Goal: Information Seeking & Learning: Find specific fact

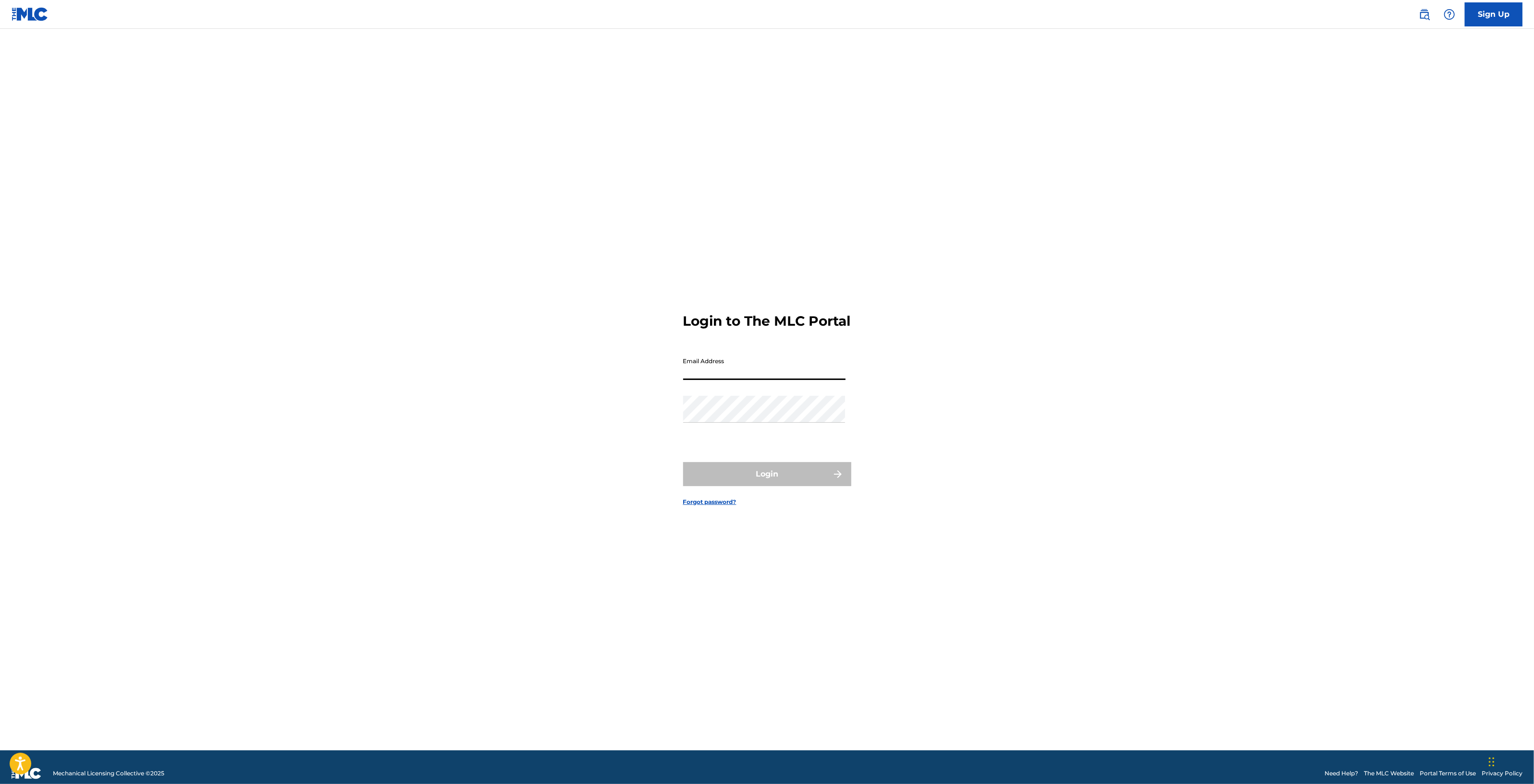
type input "[PERSON_NAME][EMAIL_ADDRESS][PERSON_NAME][DOMAIN_NAME]"
click at [635, 419] on div "Login to The MLC Portal Email Address [PERSON_NAME][EMAIL_ADDRESS][PERSON_NAME]…" at bounding box center [767, 401] width 672 height 697
click at [683, 462] on button "Login" at bounding box center [767, 474] width 168 height 24
click at [716, 418] on input "Code" at bounding box center [764, 408] width 163 height 27
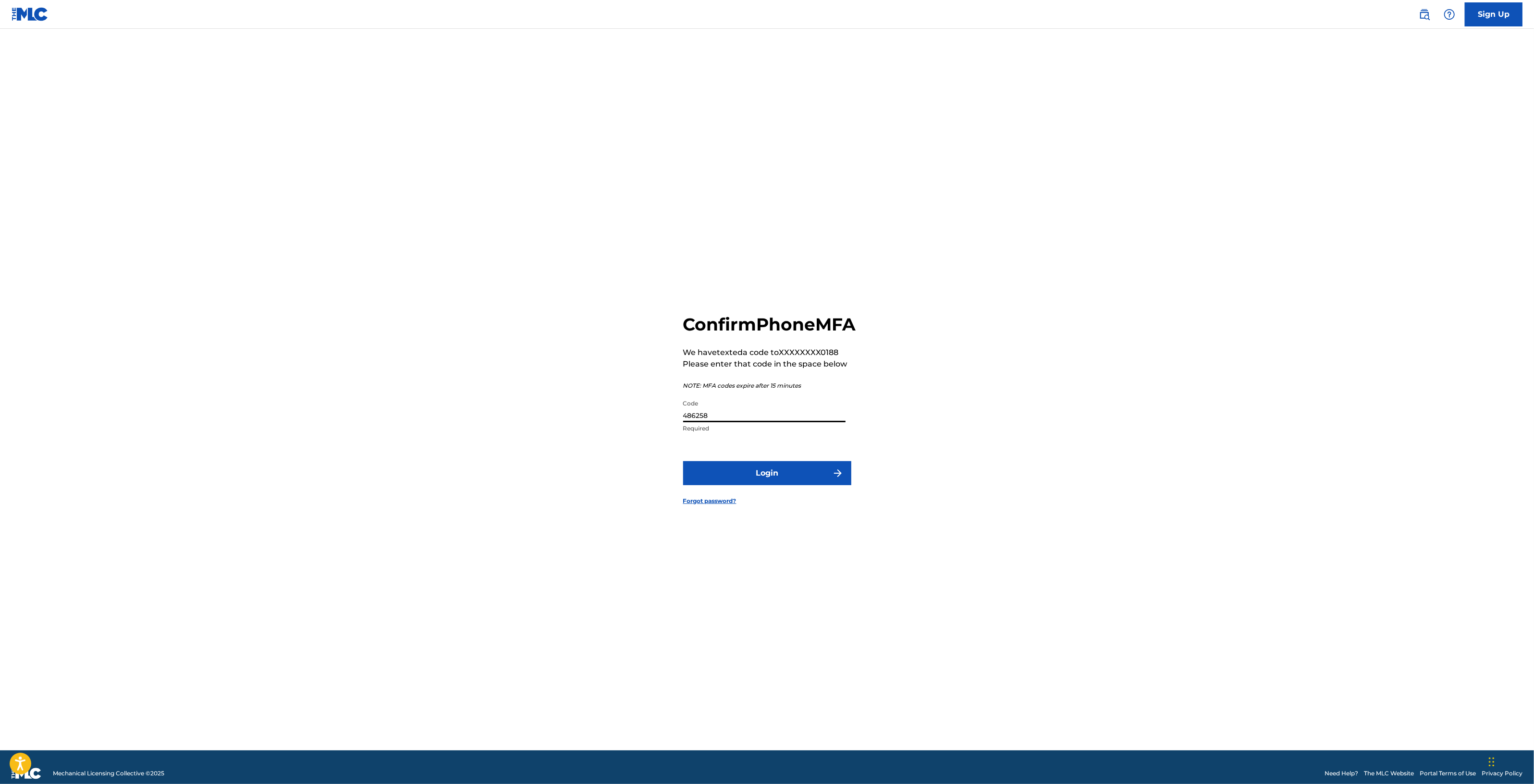
type input "486258"
click at [683, 461] on button "Login" at bounding box center [767, 473] width 168 height 24
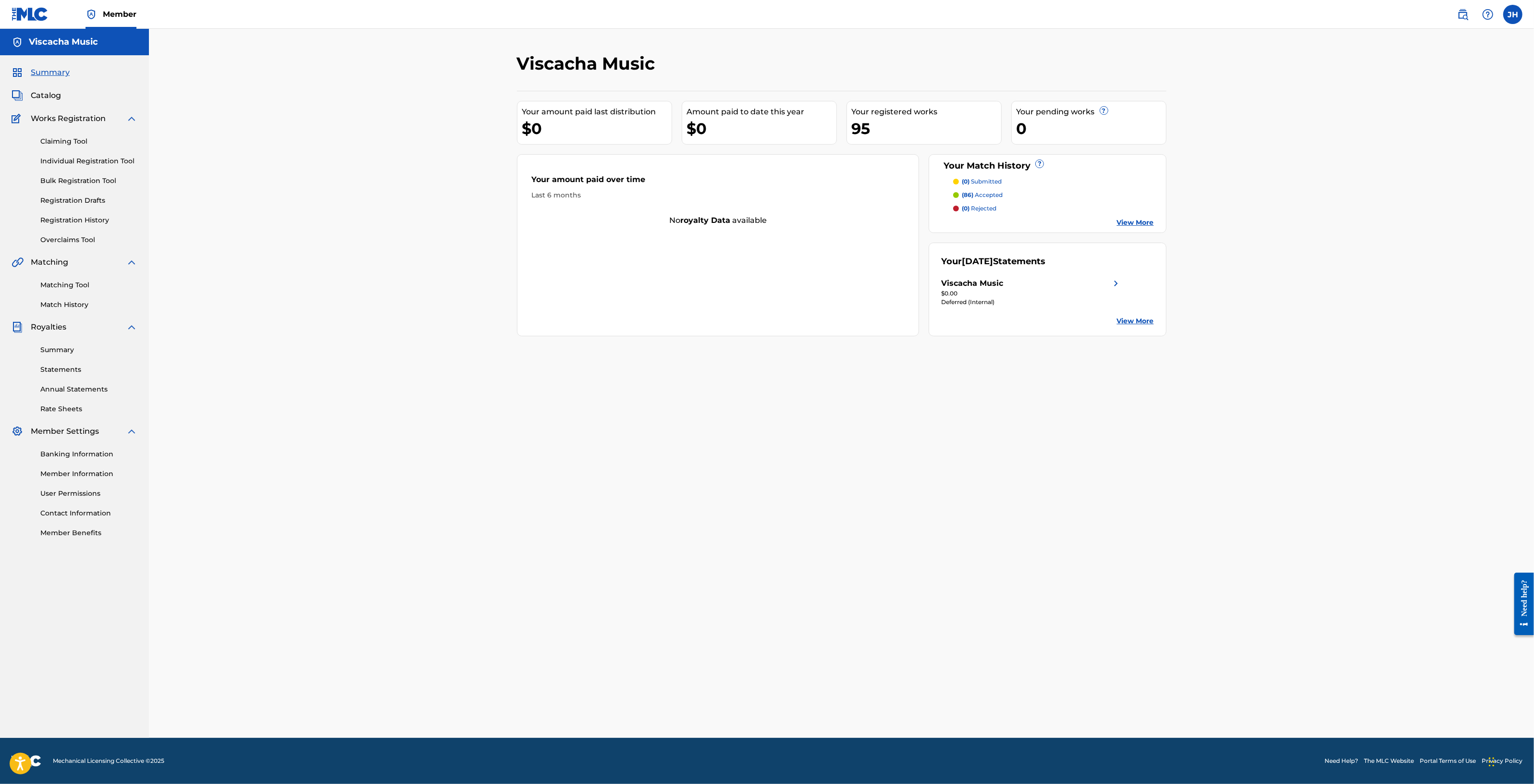
click at [56, 96] on span "Catalog" at bounding box center [46, 95] width 30 height 11
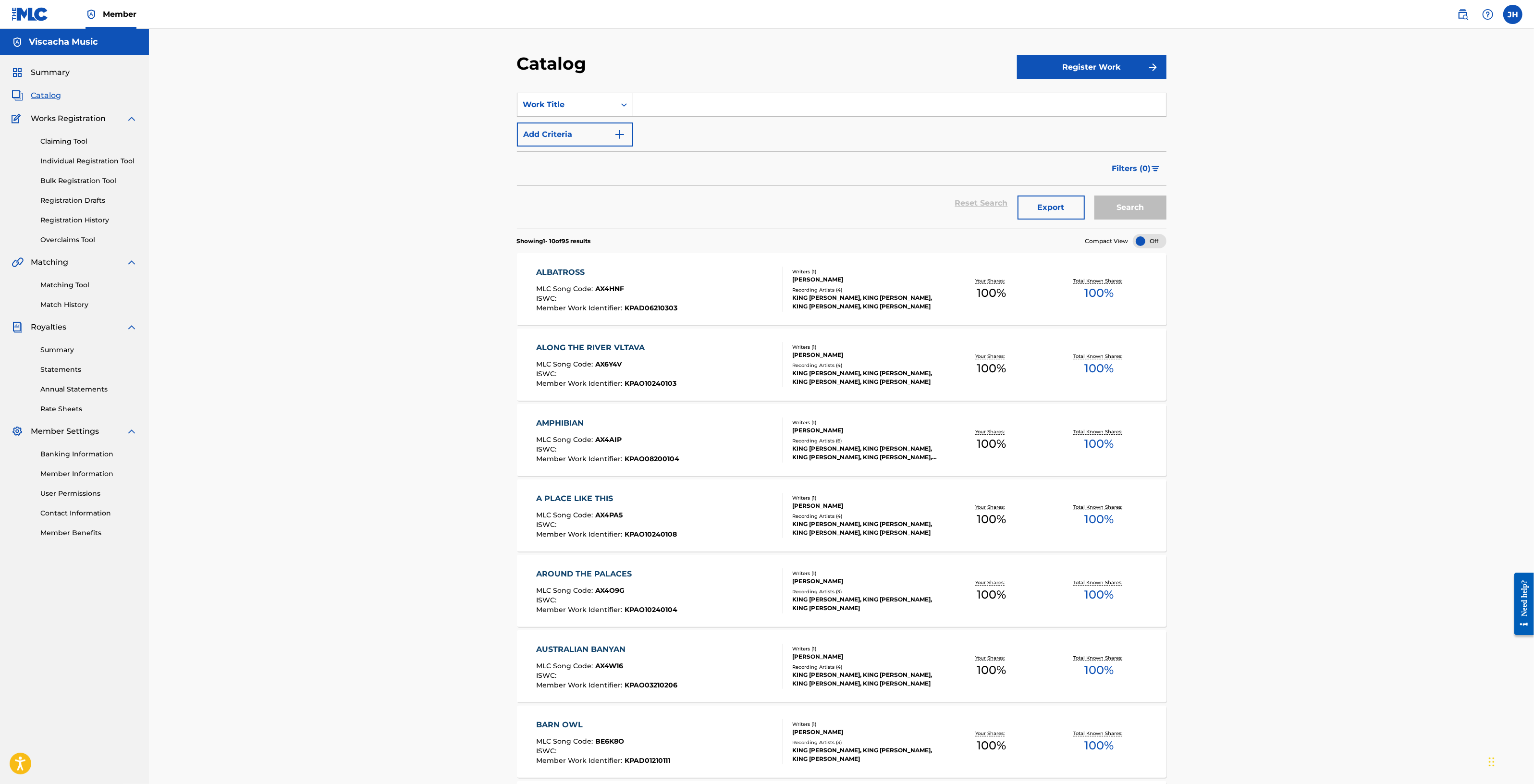
click at [601, 123] on button "Add Criteria" at bounding box center [575, 135] width 116 height 24
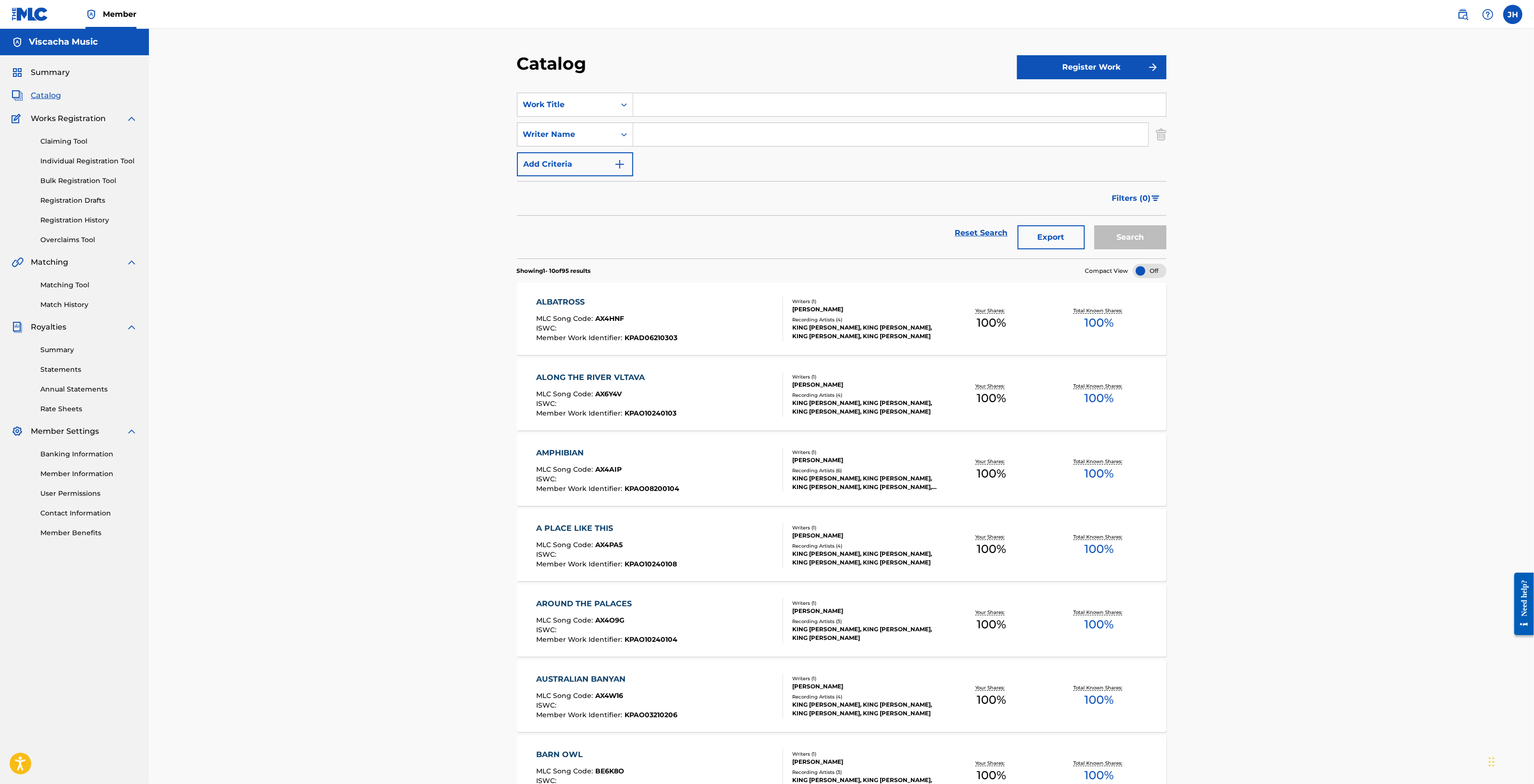
click at [1160, 135] on img "Search Form" at bounding box center [1161, 135] width 11 height 24
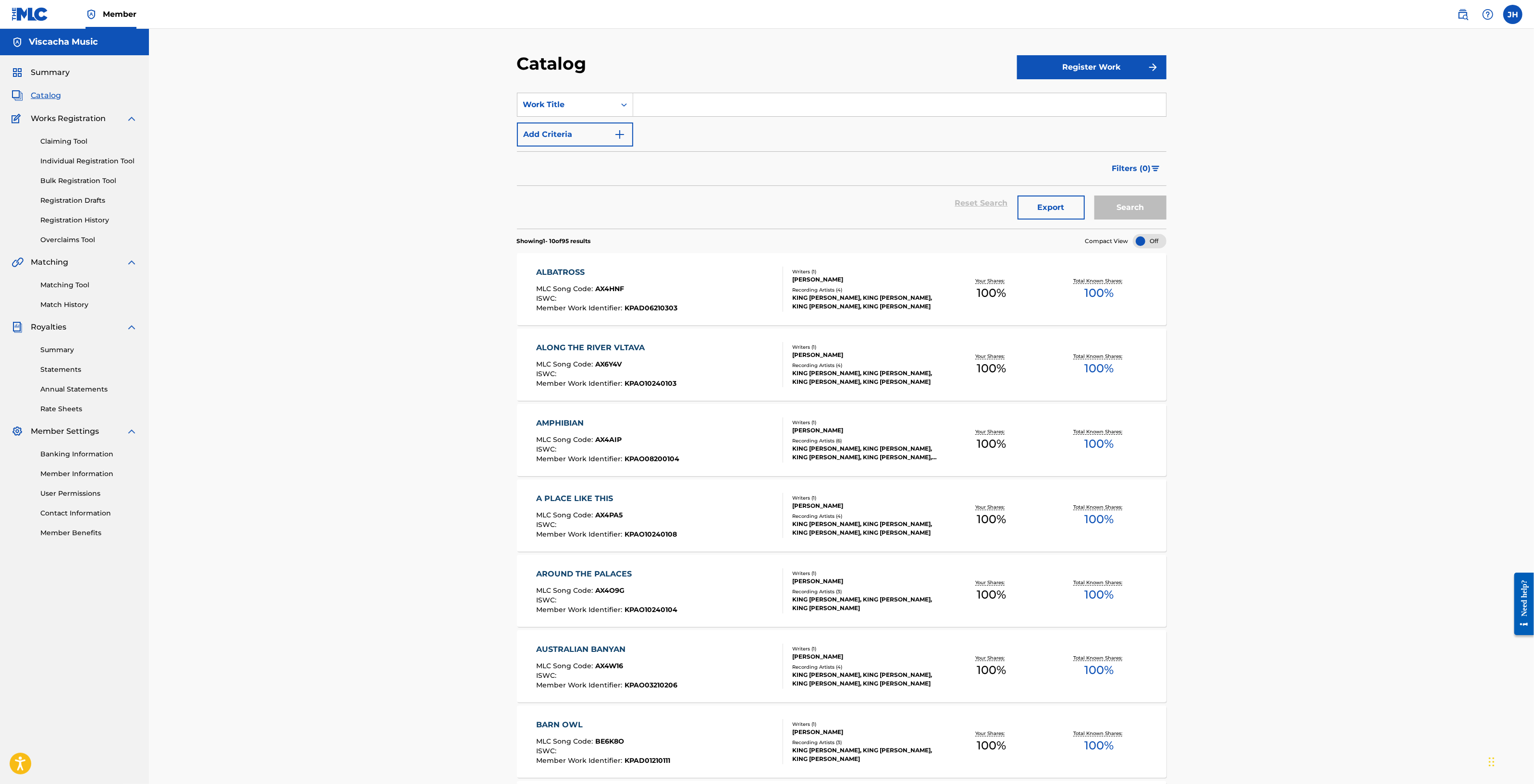
click at [695, 104] on input "Search Form" at bounding box center [899, 105] width 533 height 23
click at [560, 133] on button "Add Criteria" at bounding box center [575, 135] width 116 height 24
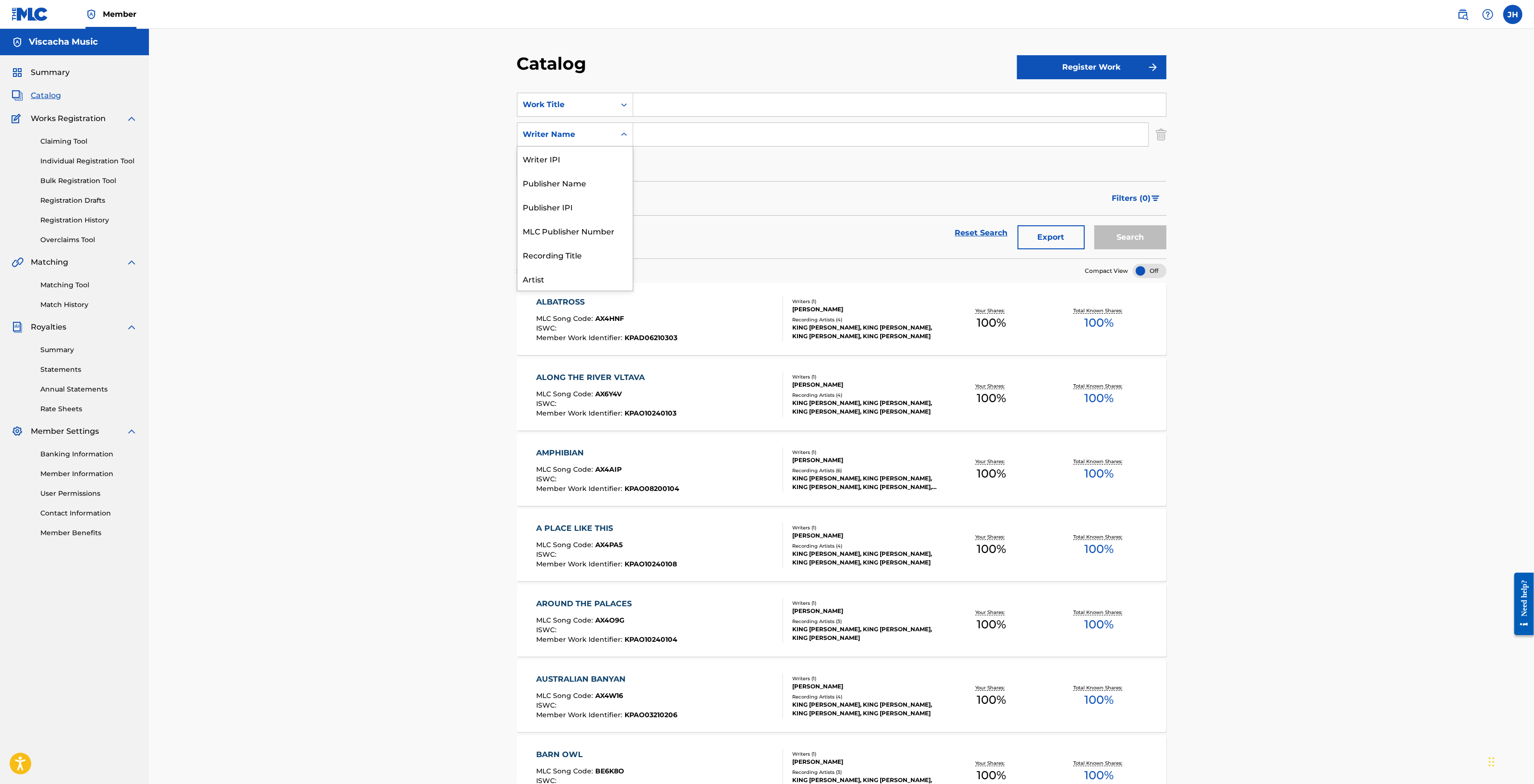
click at [586, 133] on div "Writer Name" at bounding box center [566, 134] width 86 height 11
click at [597, 189] on div "MLC Publisher Number" at bounding box center [575, 183] width 116 height 24
click at [599, 137] on div "MLC Publisher Number" at bounding box center [566, 134] width 86 height 11
click at [584, 239] on div "Artist" at bounding box center [575, 231] width 116 height 24
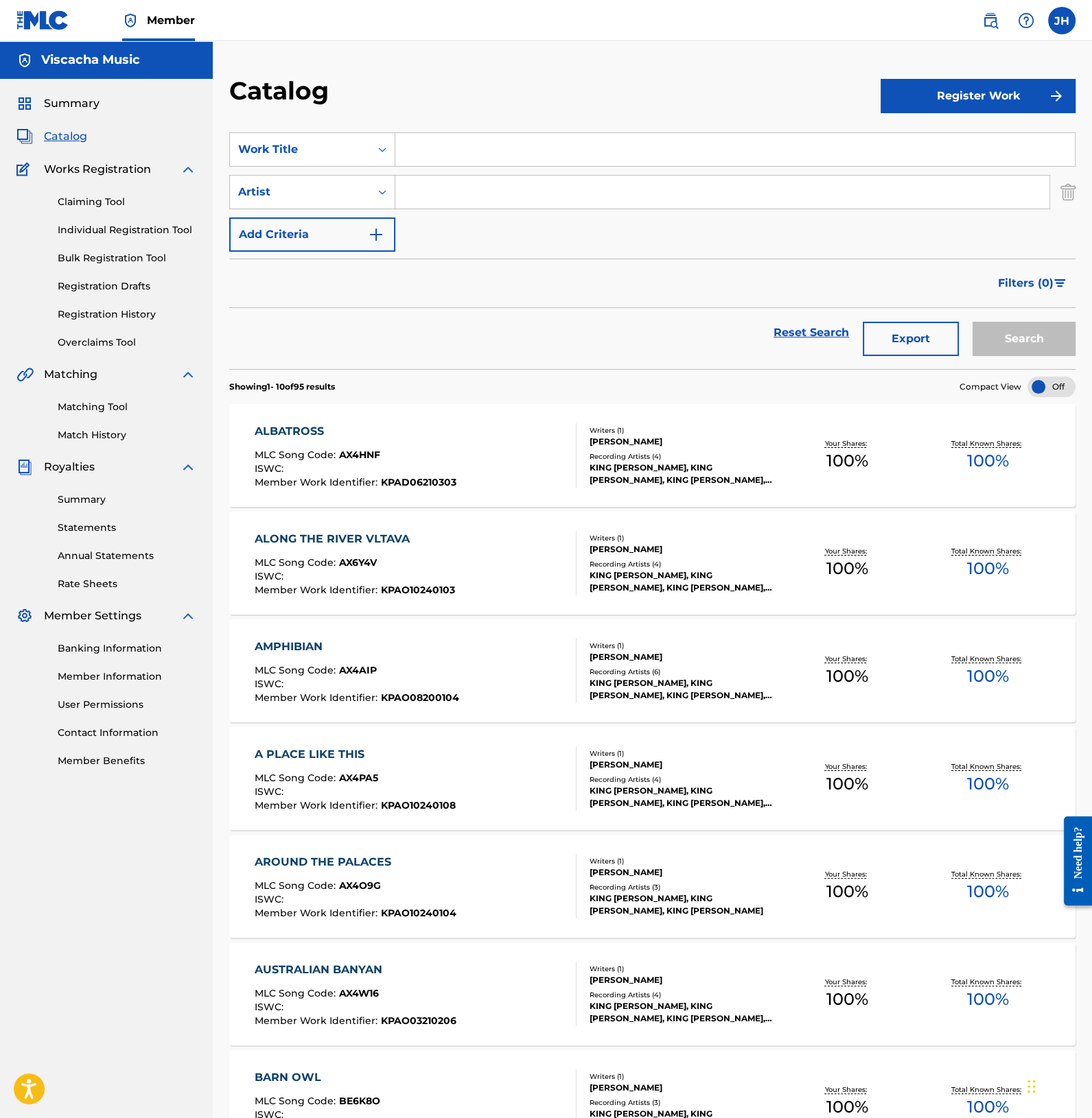
click at [335, 224] on button "Add Criteria" at bounding box center [311, 235] width 166 height 34
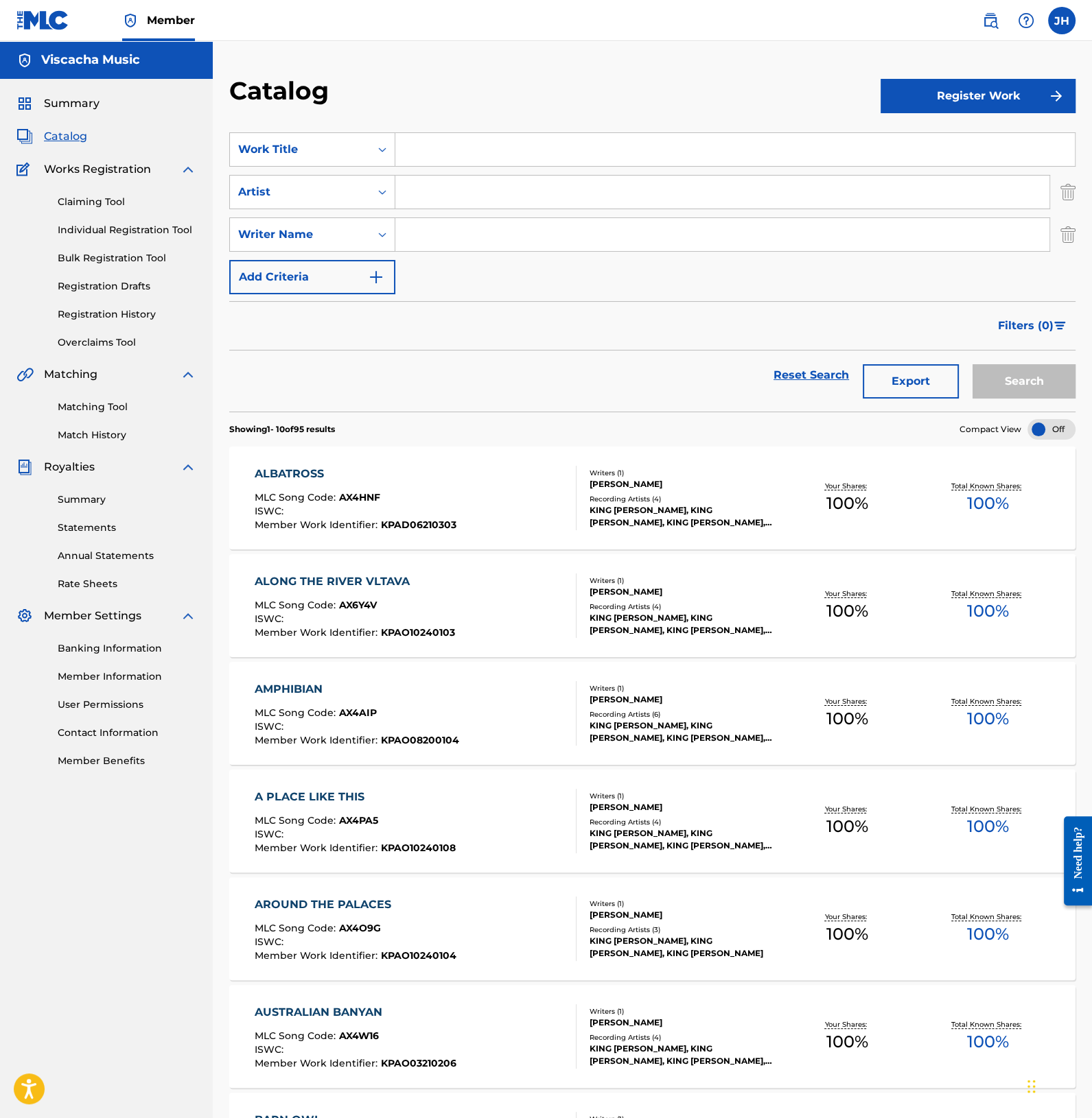
click at [343, 275] on button "Add Criteria" at bounding box center [311, 277] width 166 height 34
